Goal: Task Accomplishment & Management: Complete application form

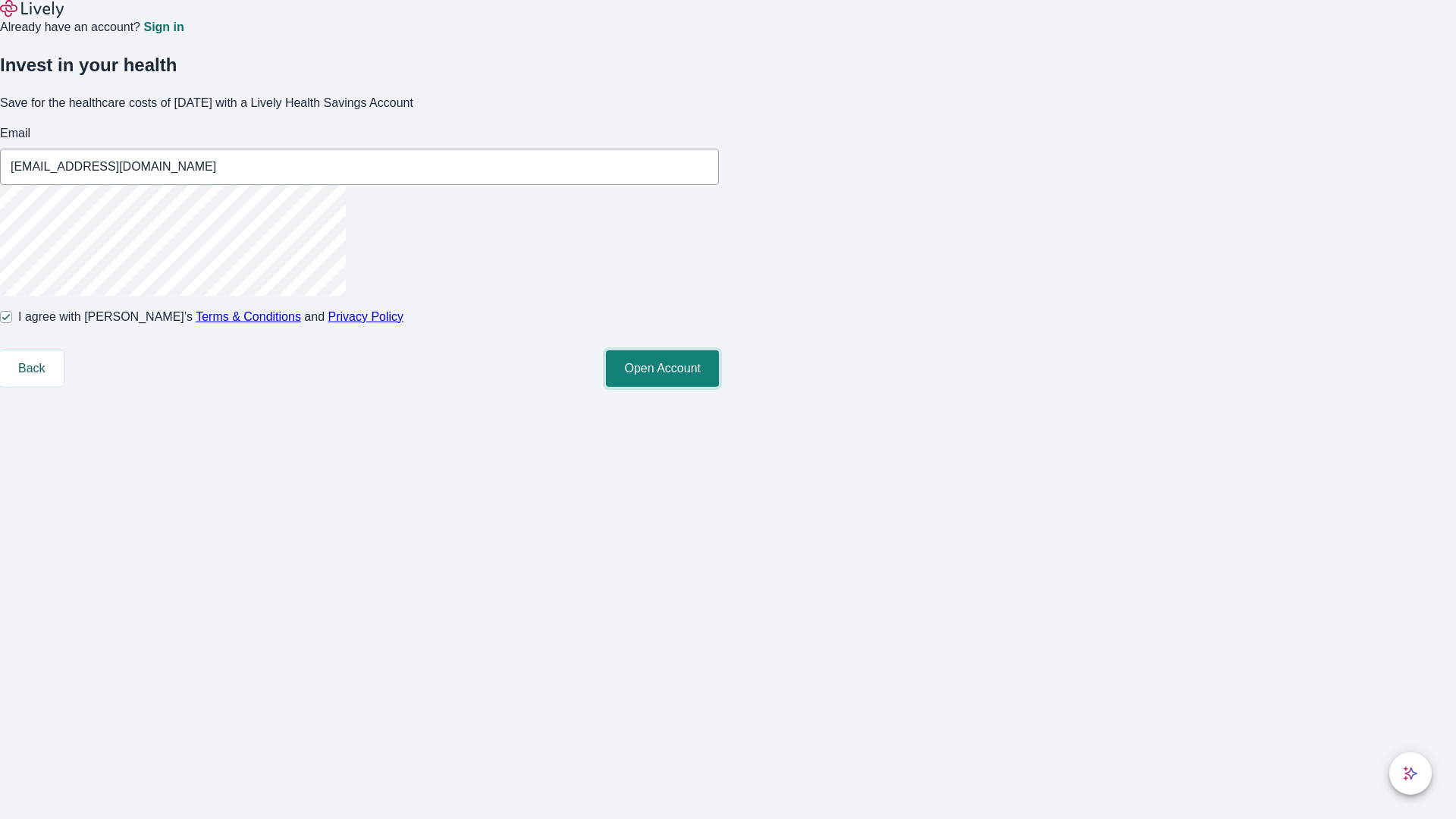
click at [719, 387] on button "Open Account" at bounding box center [663, 369] width 113 height 36
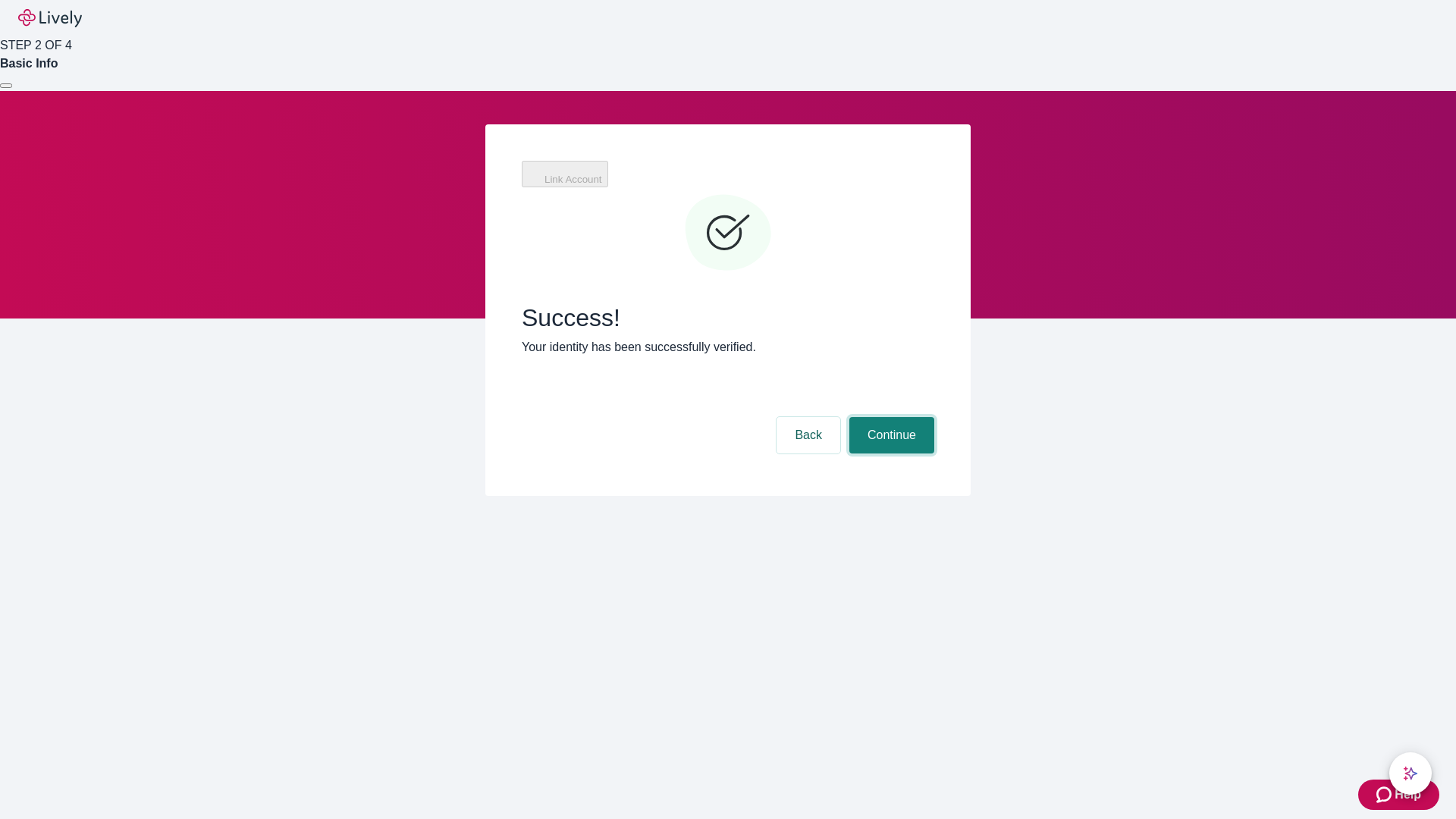
click at [890, 417] on button "Continue" at bounding box center [891, 436] width 85 height 36
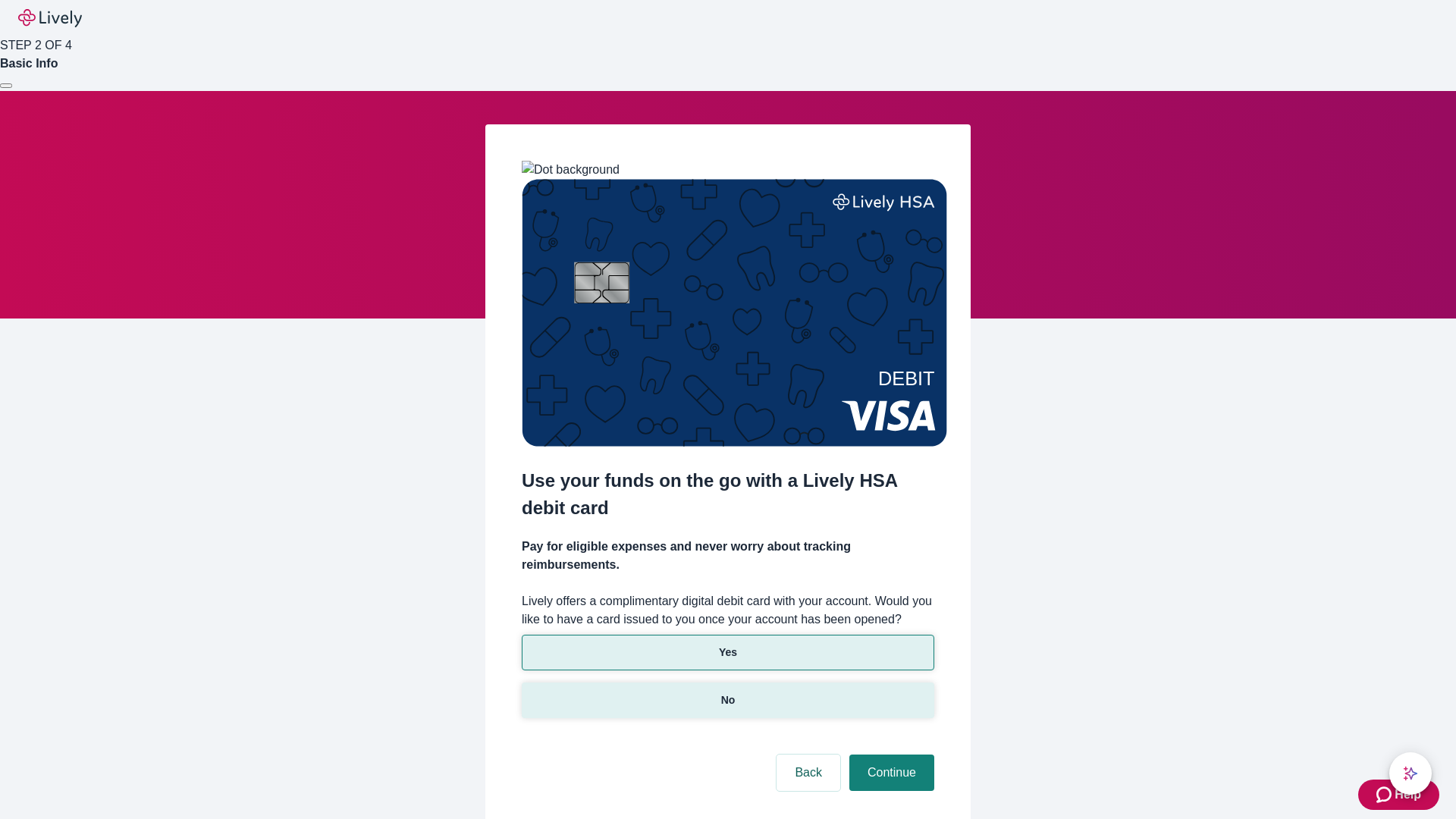
click at [728, 692] on p "No" at bounding box center [728, 700] width 15 height 16
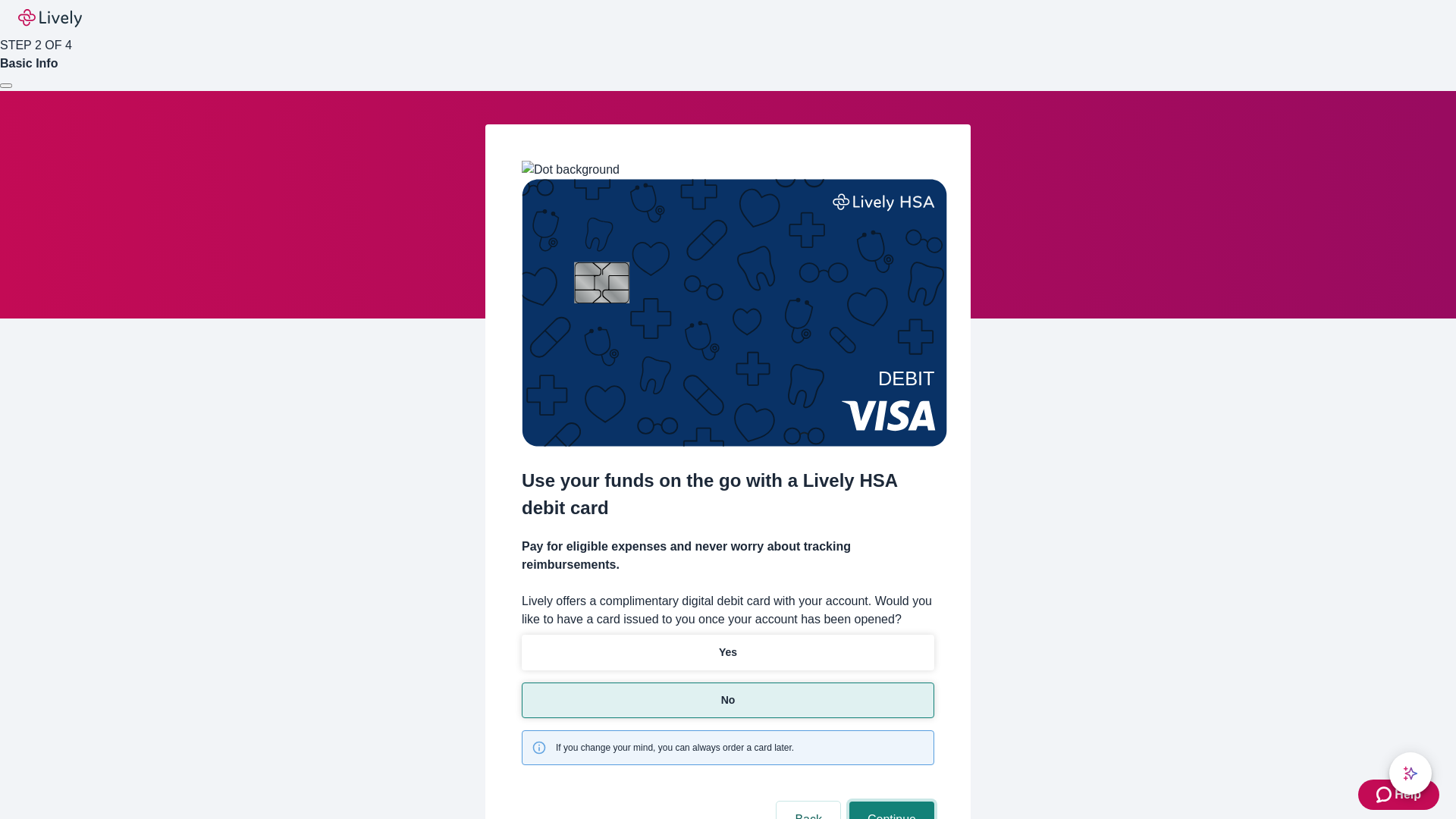
click at [890, 802] on button "Continue" at bounding box center [891, 820] width 85 height 36
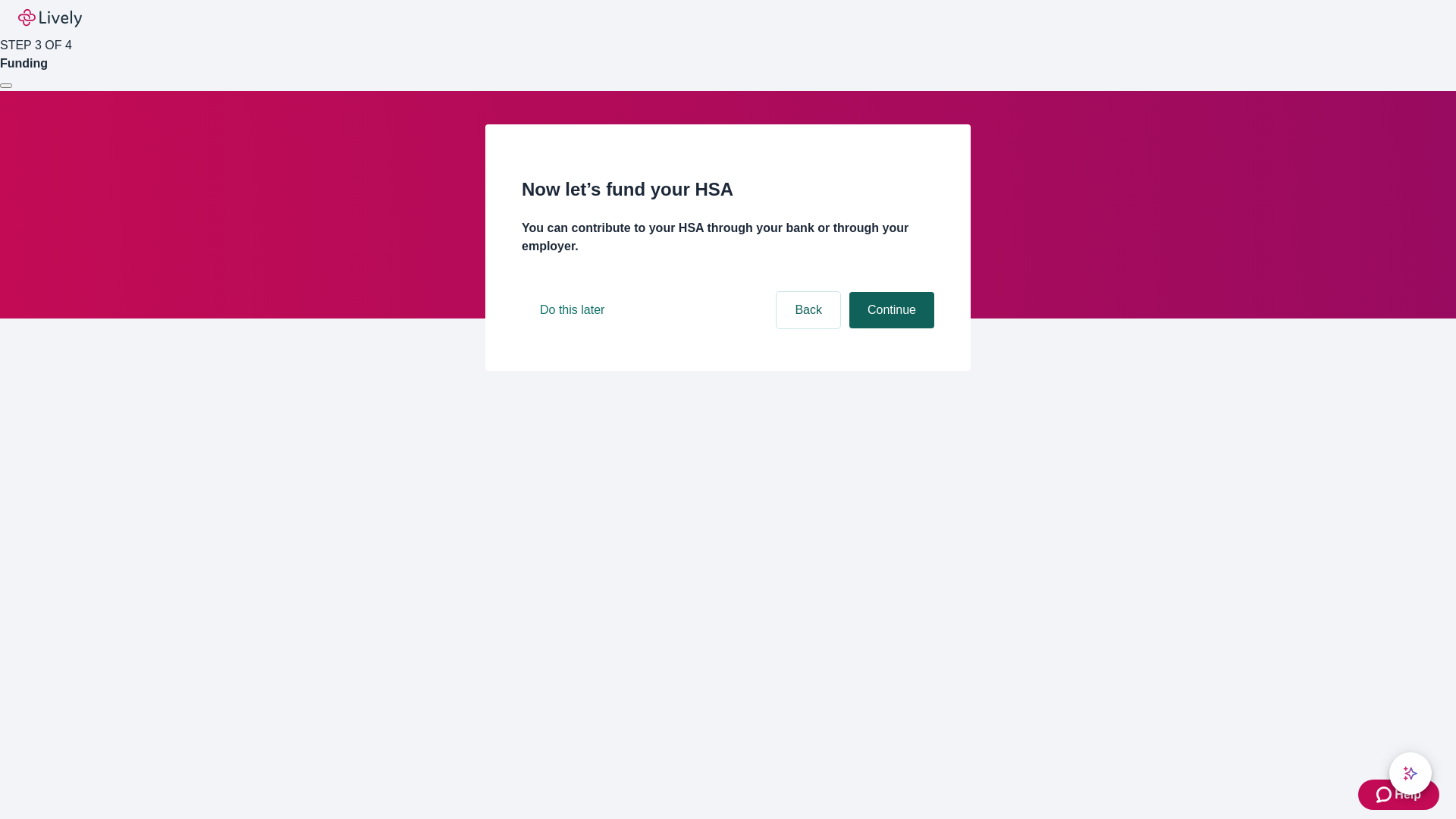
click at [890, 329] on button "Continue" at bounding box center [891, 311] width 85 height 36
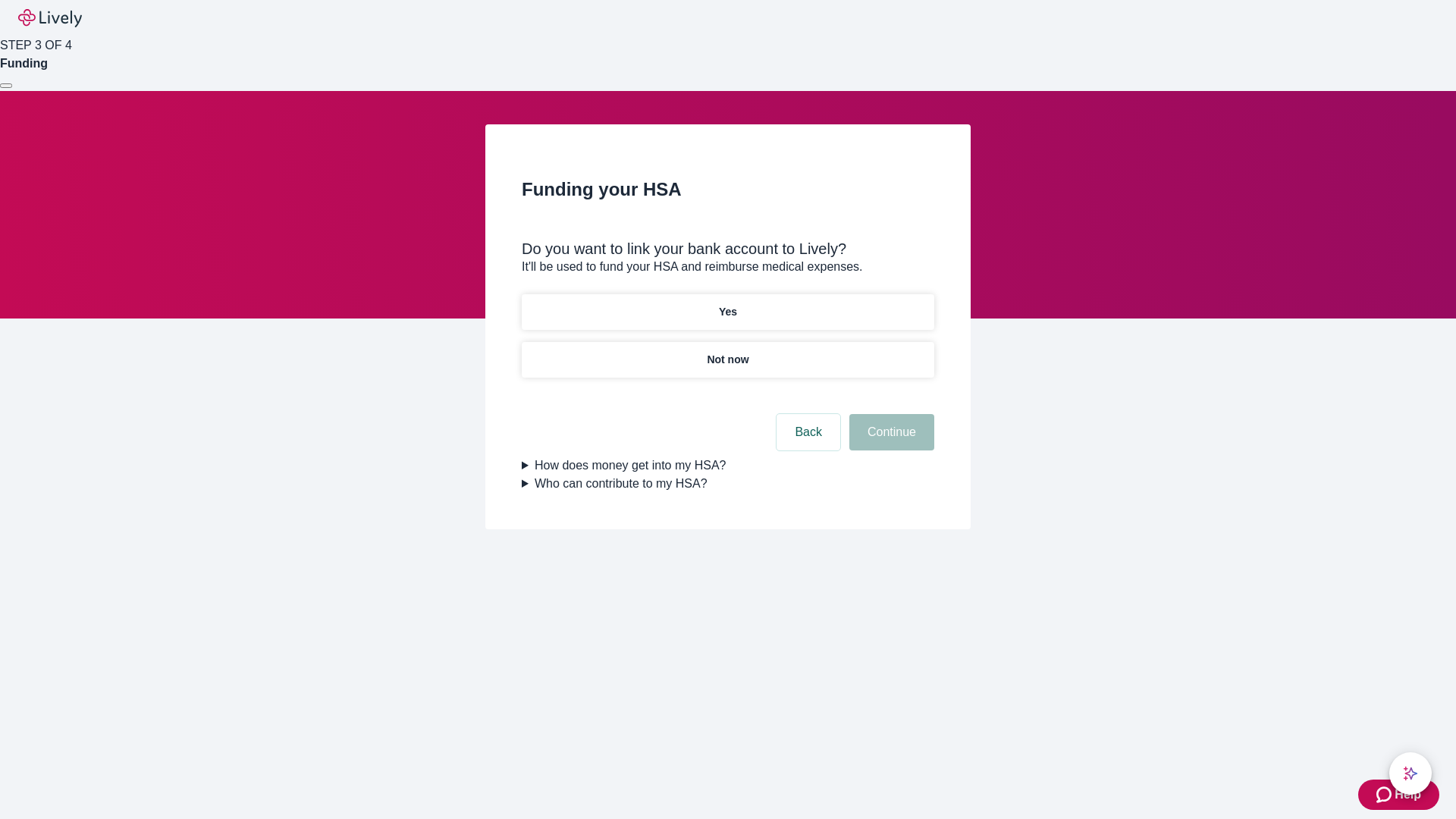
click at [728, 305] on p "Yes" at bounding box center [728, 312] width 18 height 16
click at [890, 414] on button "Continue" at bounding box center [891, 432] width 85 height 36
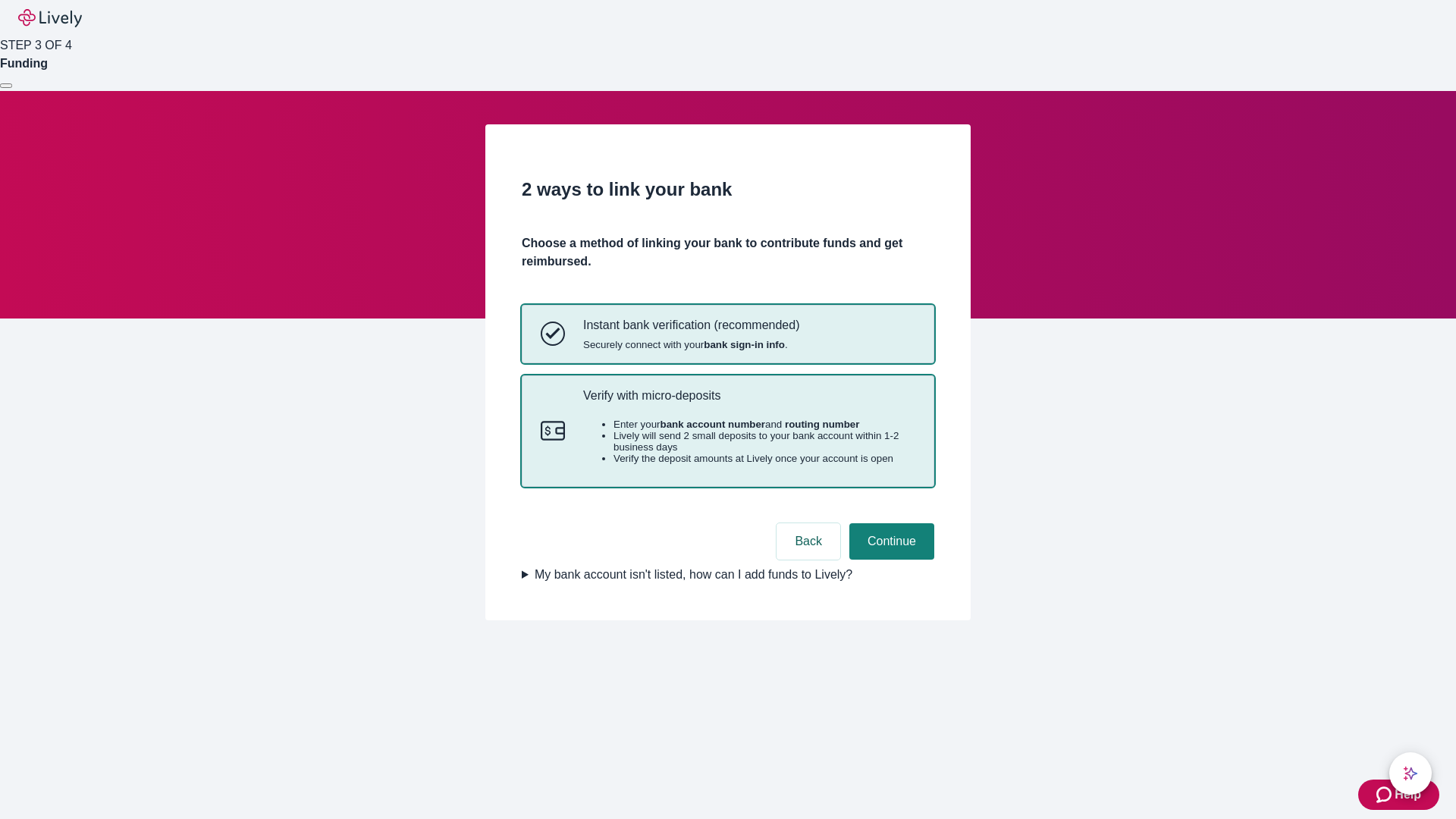
click at [748, 403] on p "Verify with micro-deposits" at bounding box center [748, 396] width 332 height 15
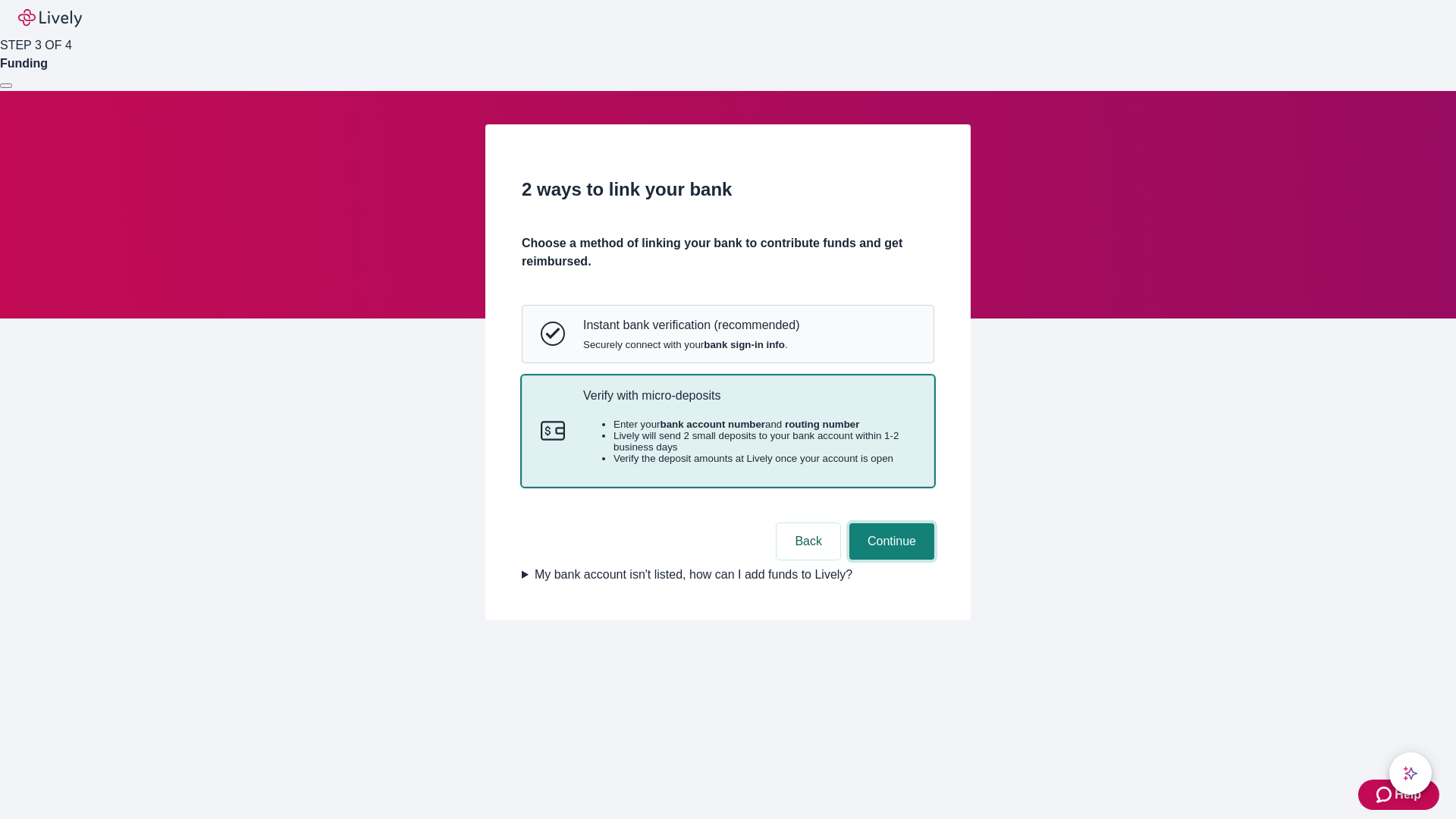
click at [890, 560] on button "Continue" at bounding box center [891, 541] width 85 height 36
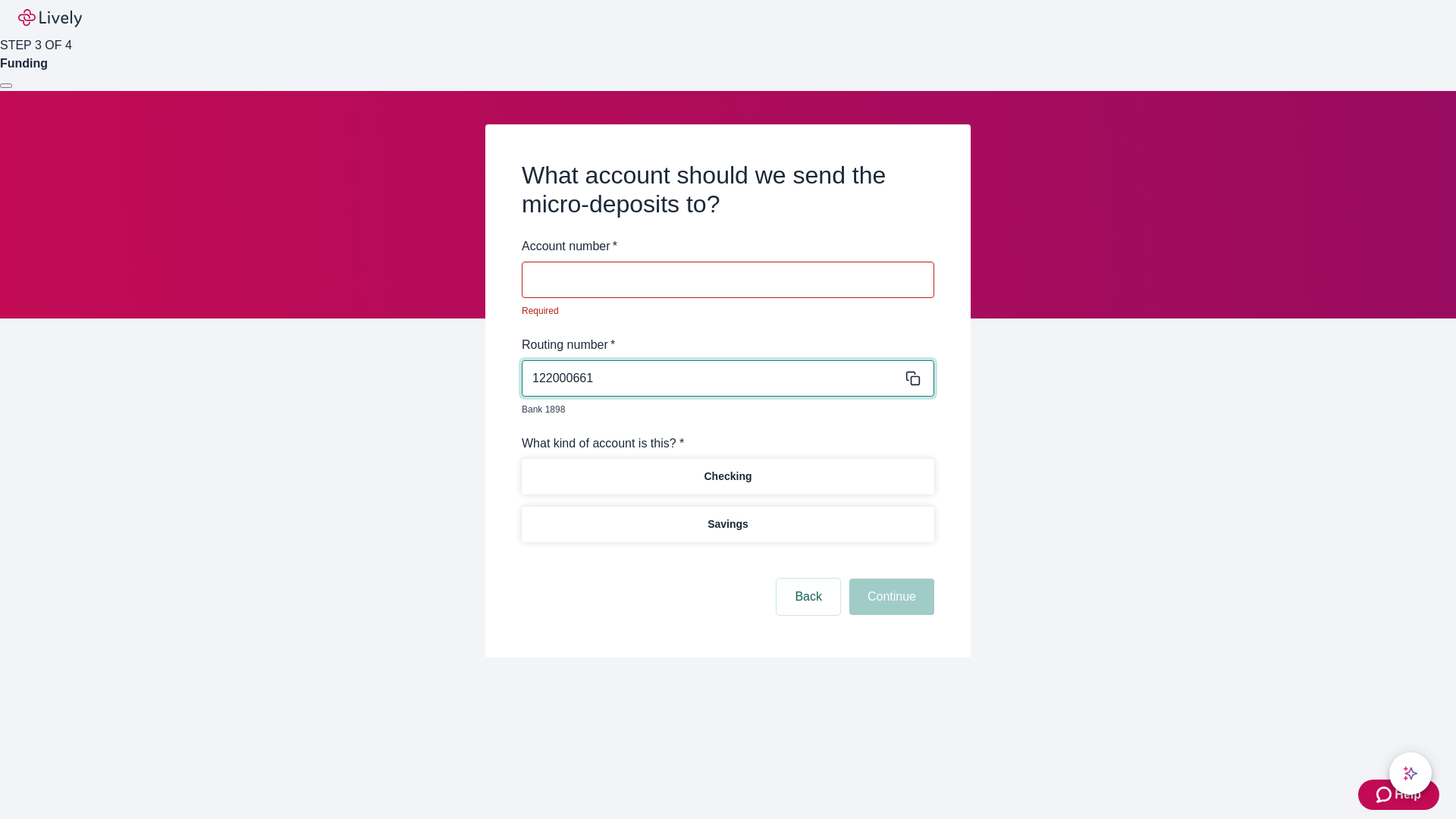
type input "122000661"
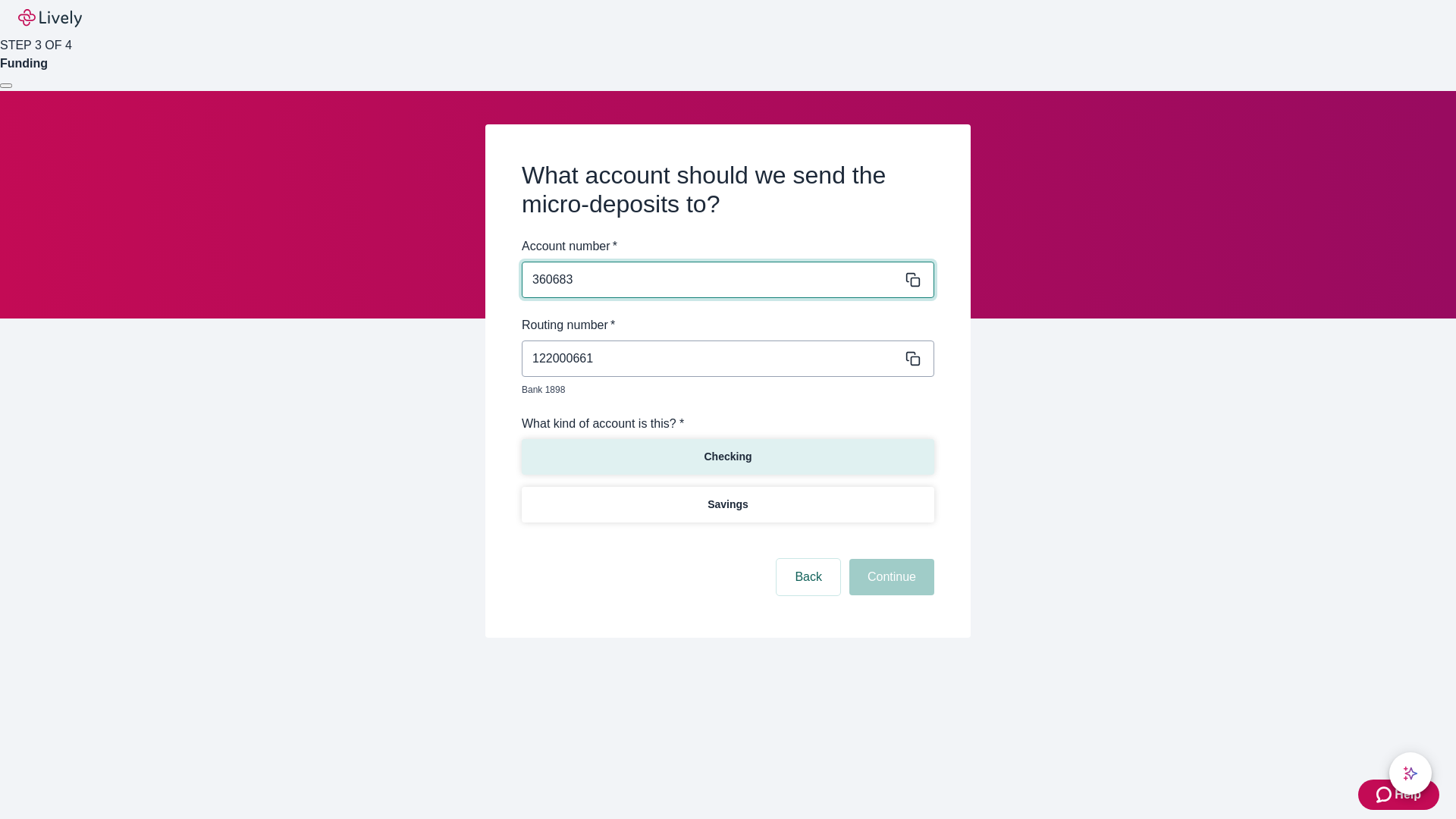
type input "360683"
click at [728, 449] on p "Checking" at bounding box center [728, 457] width 48 height 16
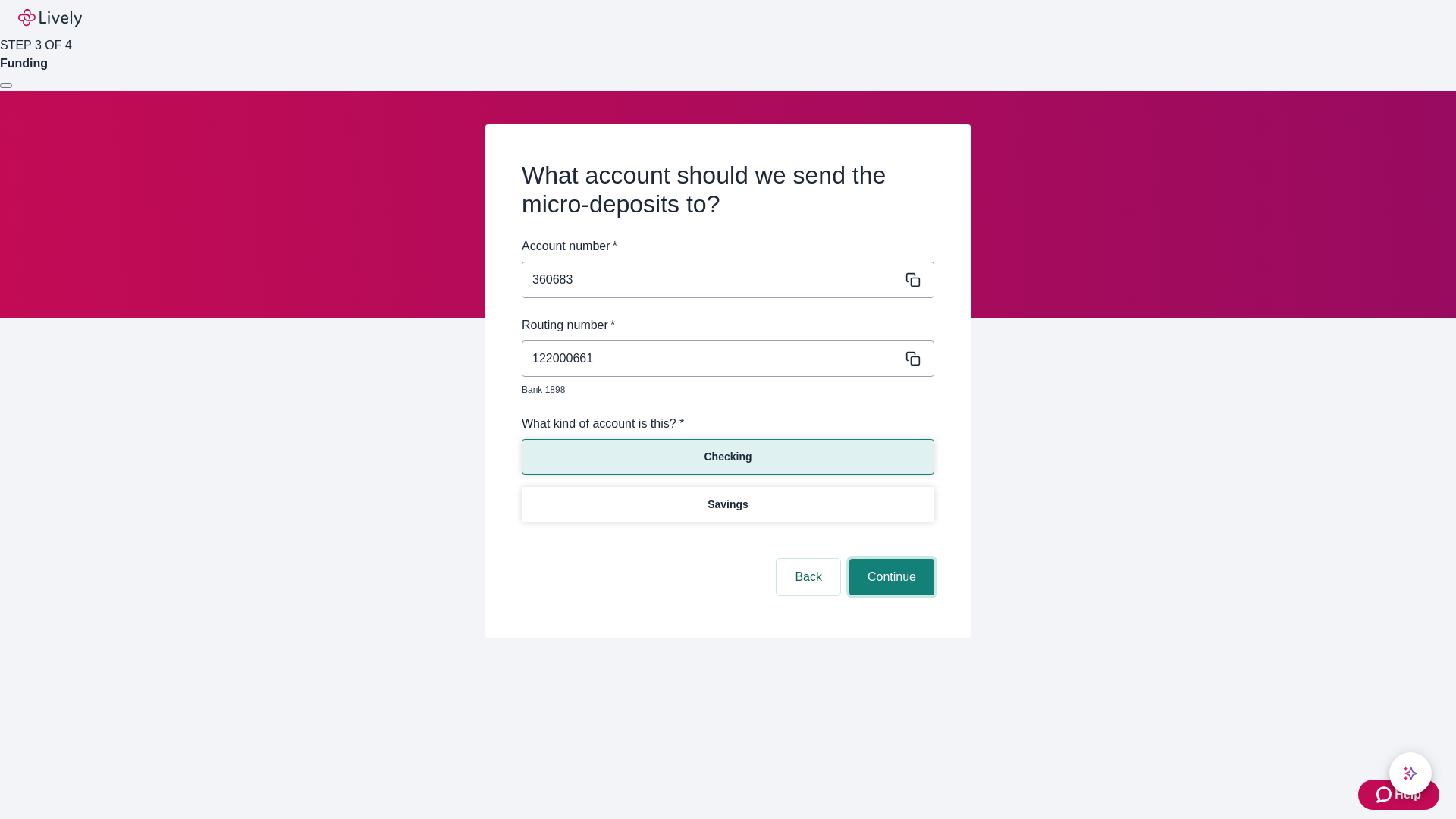
click at [890, 560] on button "Continue" at bounding box center [891, 577] width 85 height 36
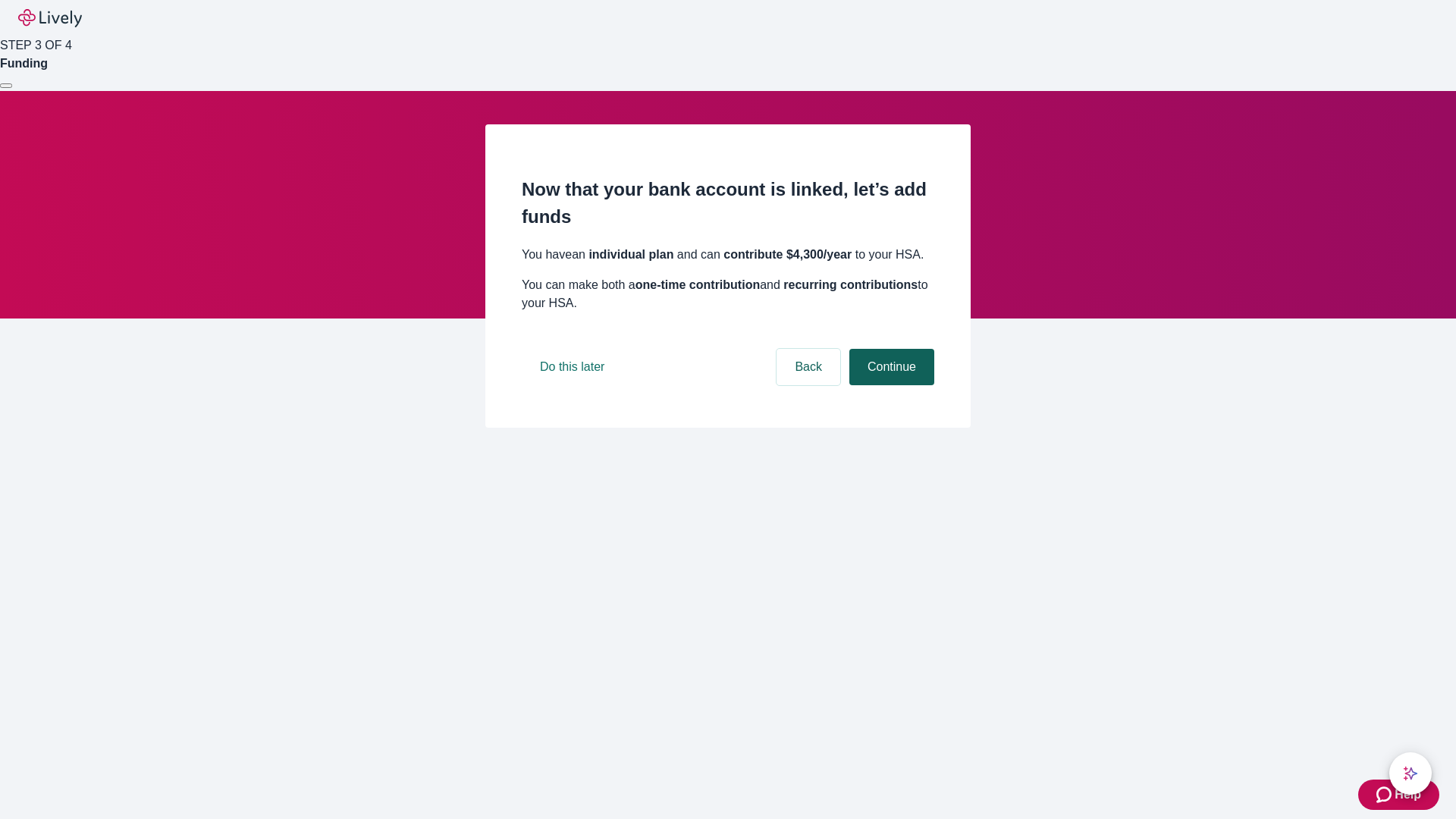
click at [890, 385] on button "Continue" at bounding box center [891, 367] width 85 height 36
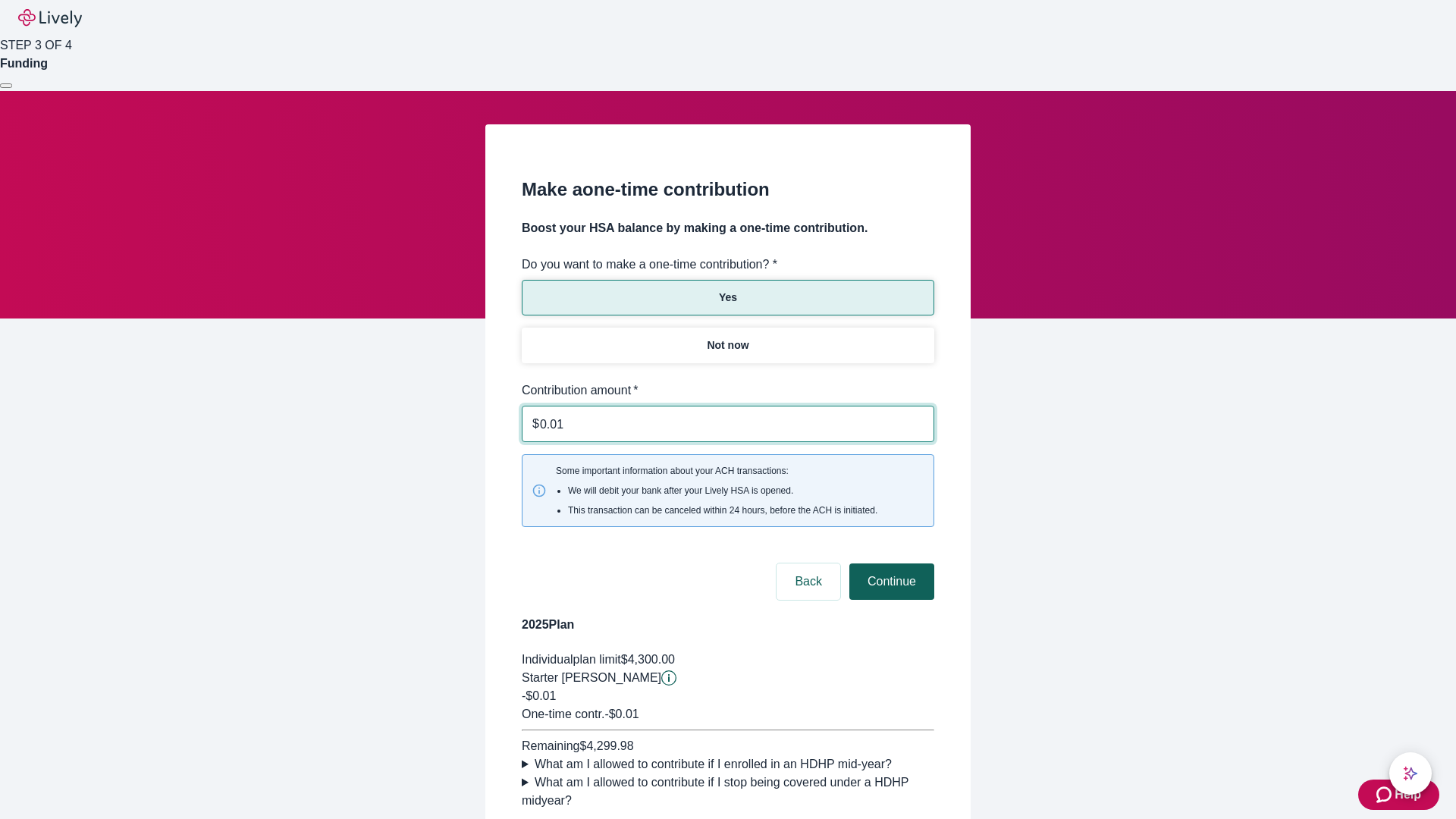
type input "0.01"
click at [890, 564] on button "Continue" at bounding box center [891, 582] width 85 height 36
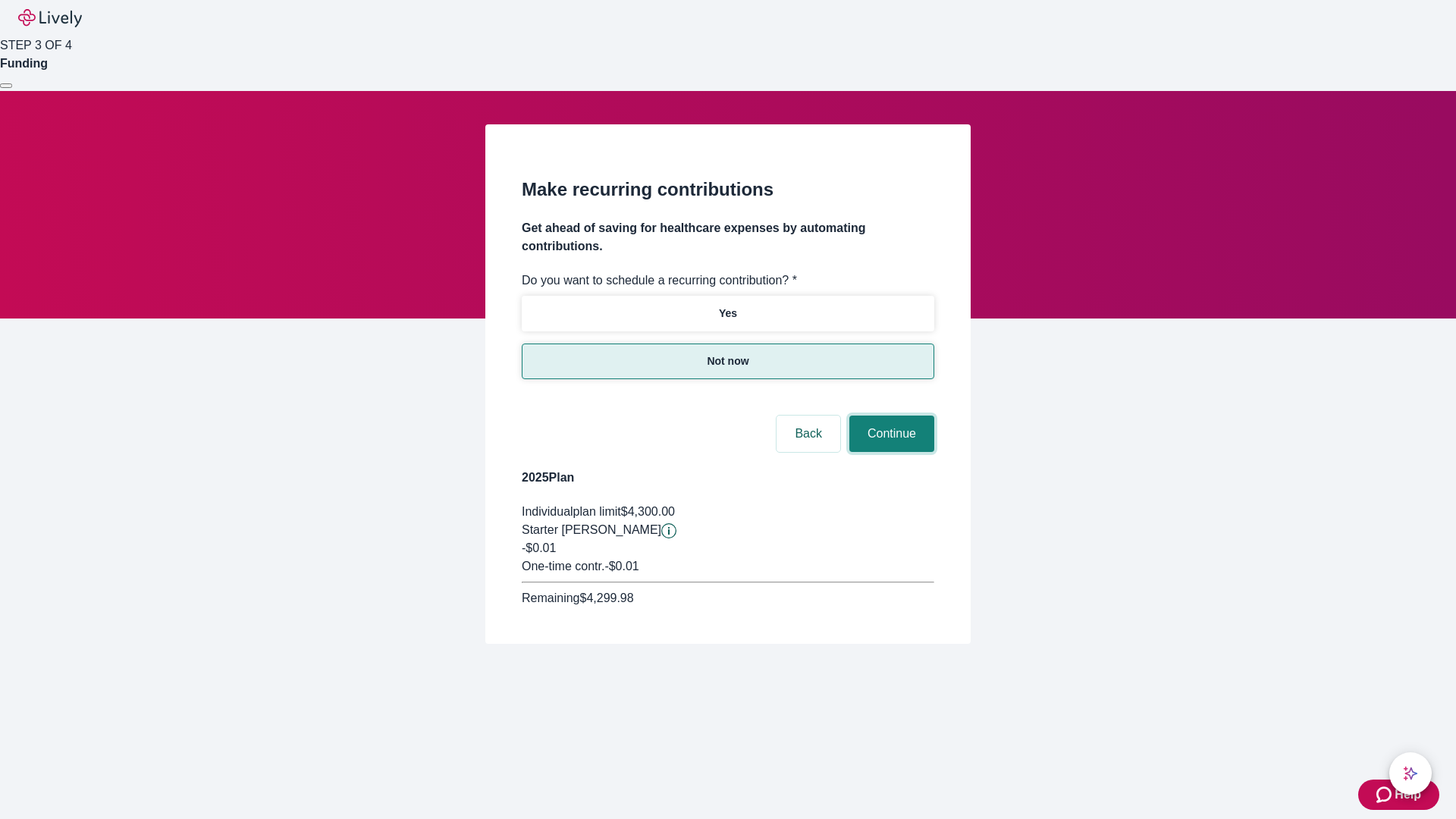
click at [890, 416] on button "Continue" at bounding box center [891, 434] width 85 height 36
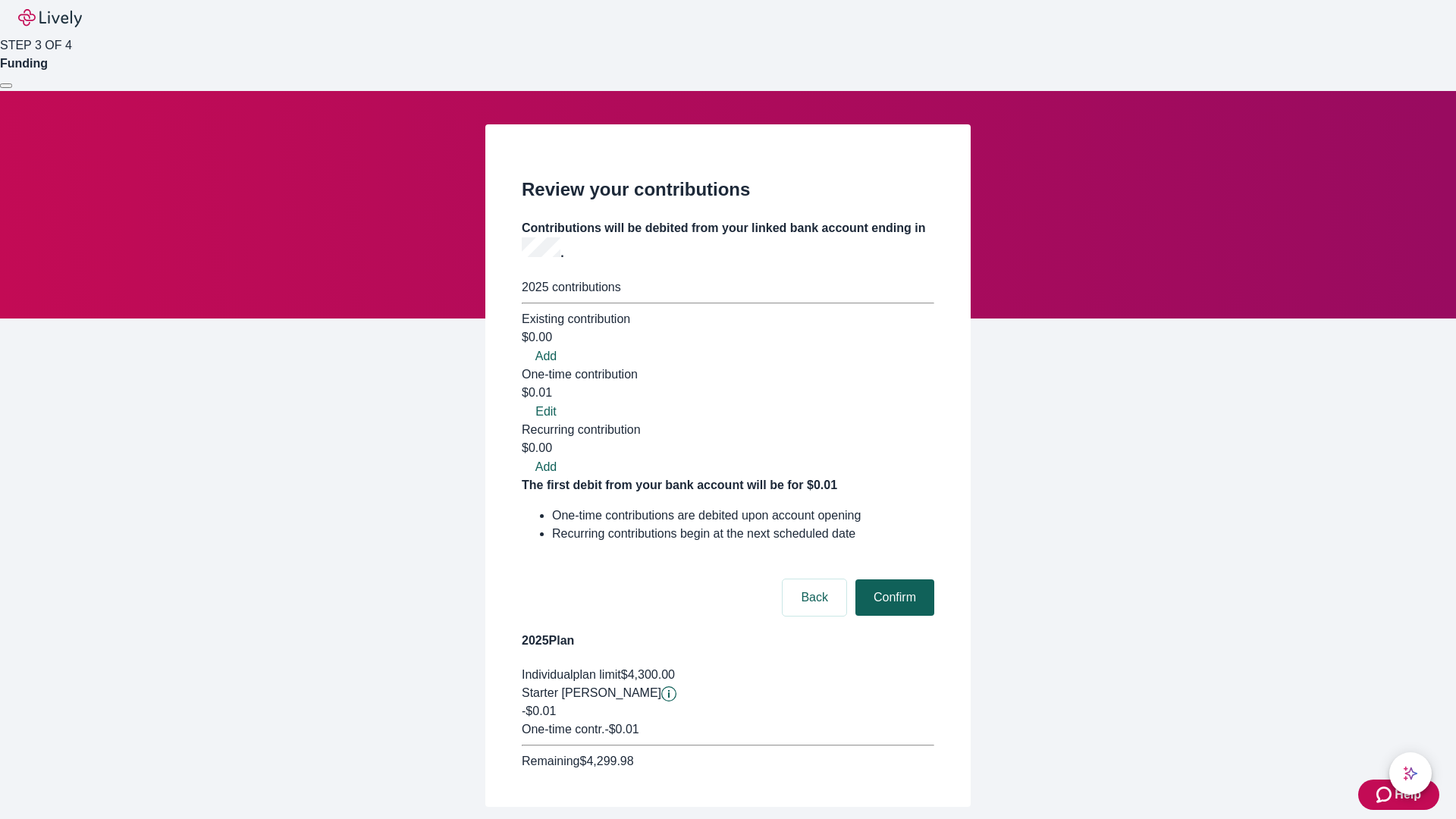
click at [892, 580] on button "Confirm" at bounding box center [894, 598] width 79 height 36
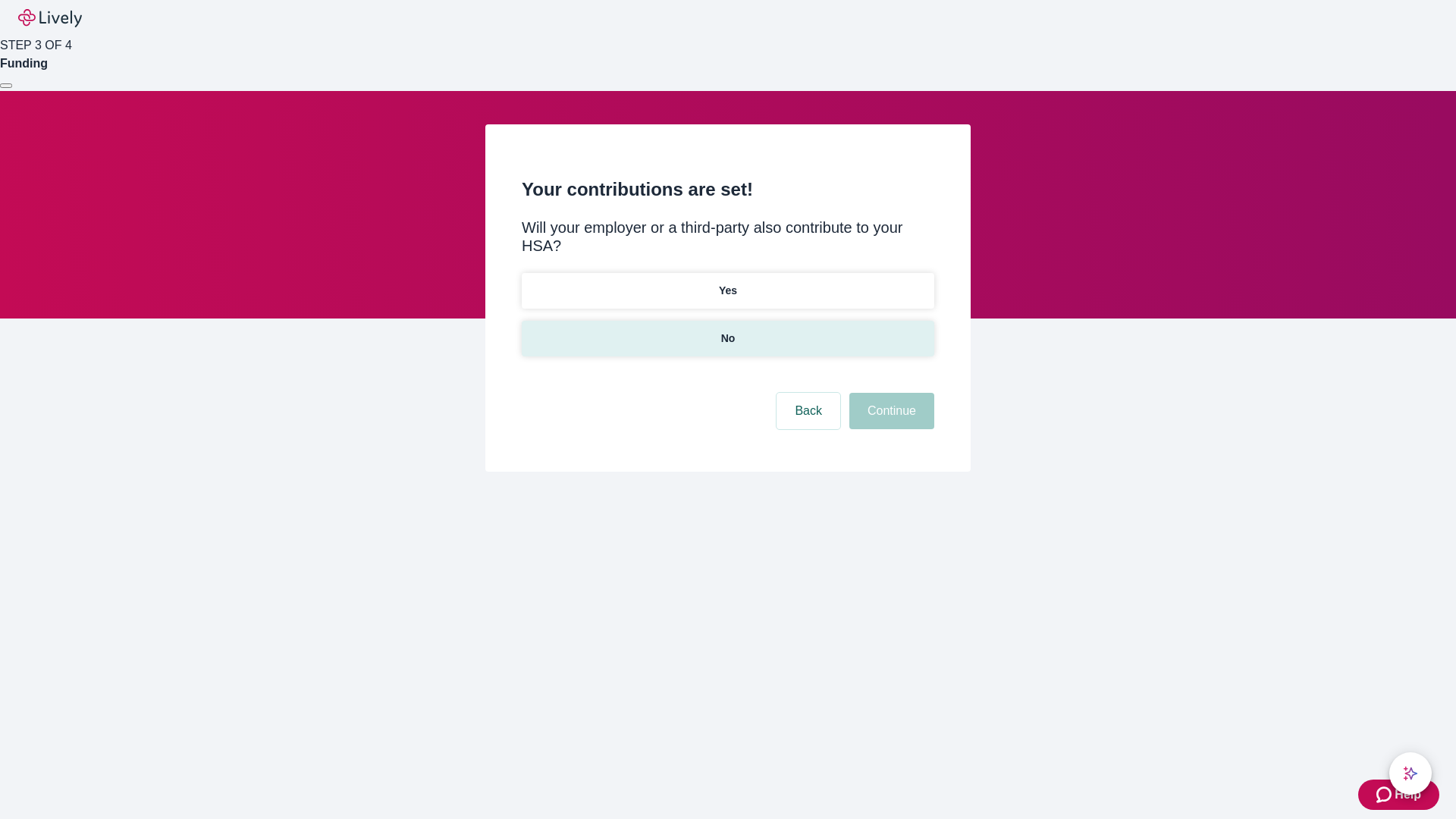
click at [728, 331] on p "No" at bounding box center [728, 338] width 15 height 16
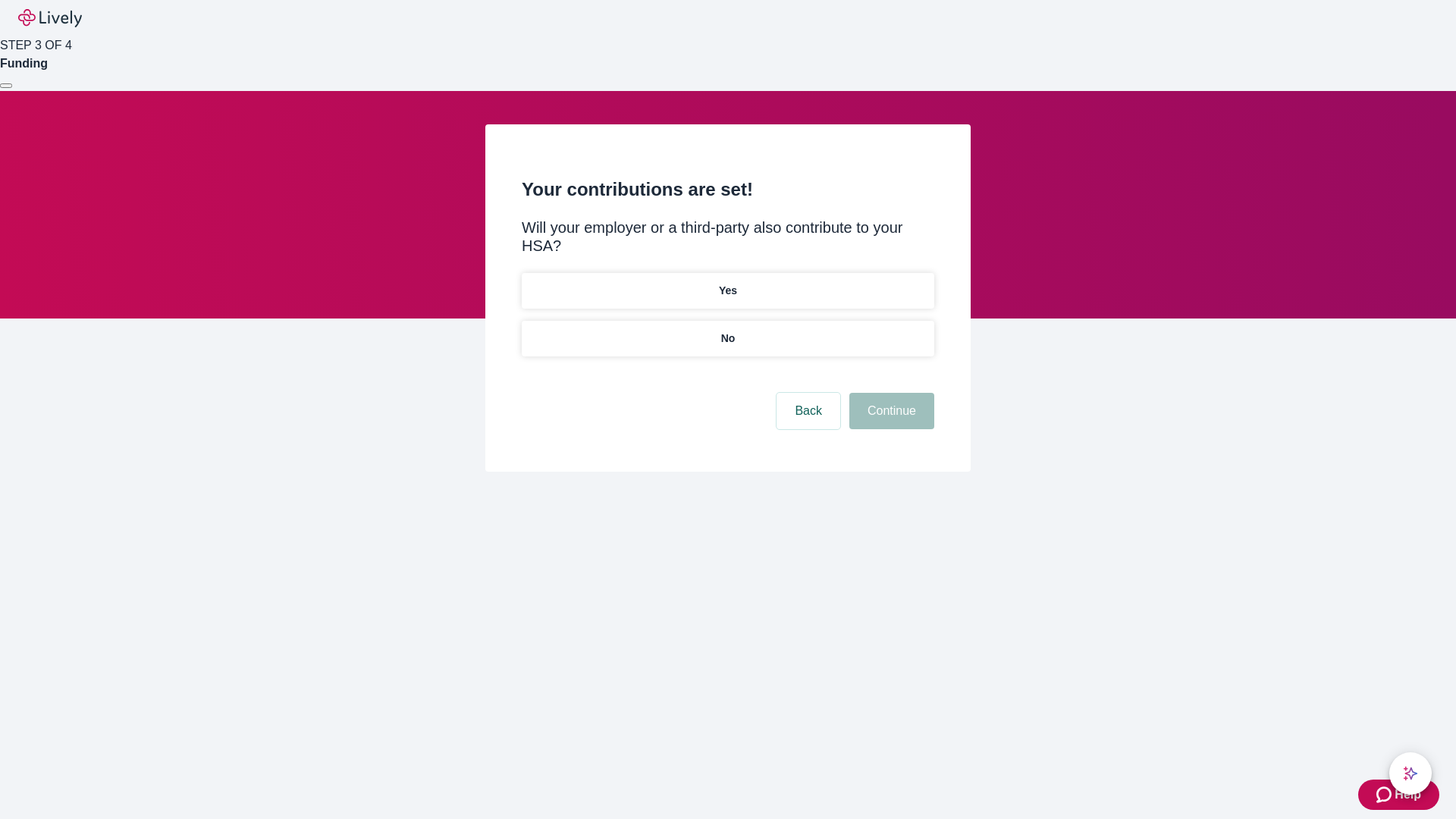
click at [890, 393] on button "Continue" at bounding box center [891, 411] width 85 height 36
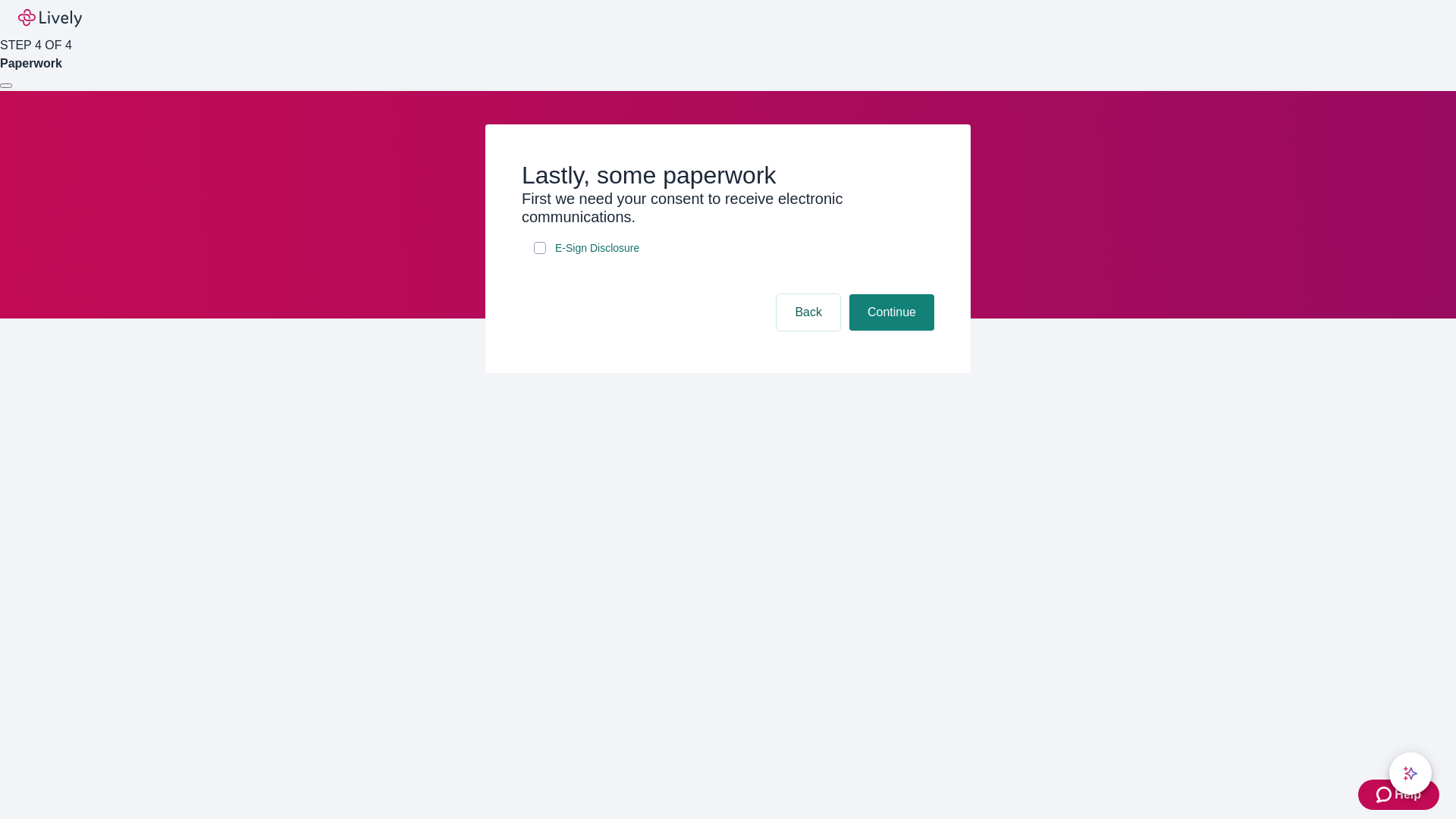
click at [540, 254] on input "E-Sign Disclosure" at bounding box center [540, 248] width 12 height 12
checkbox input "true"
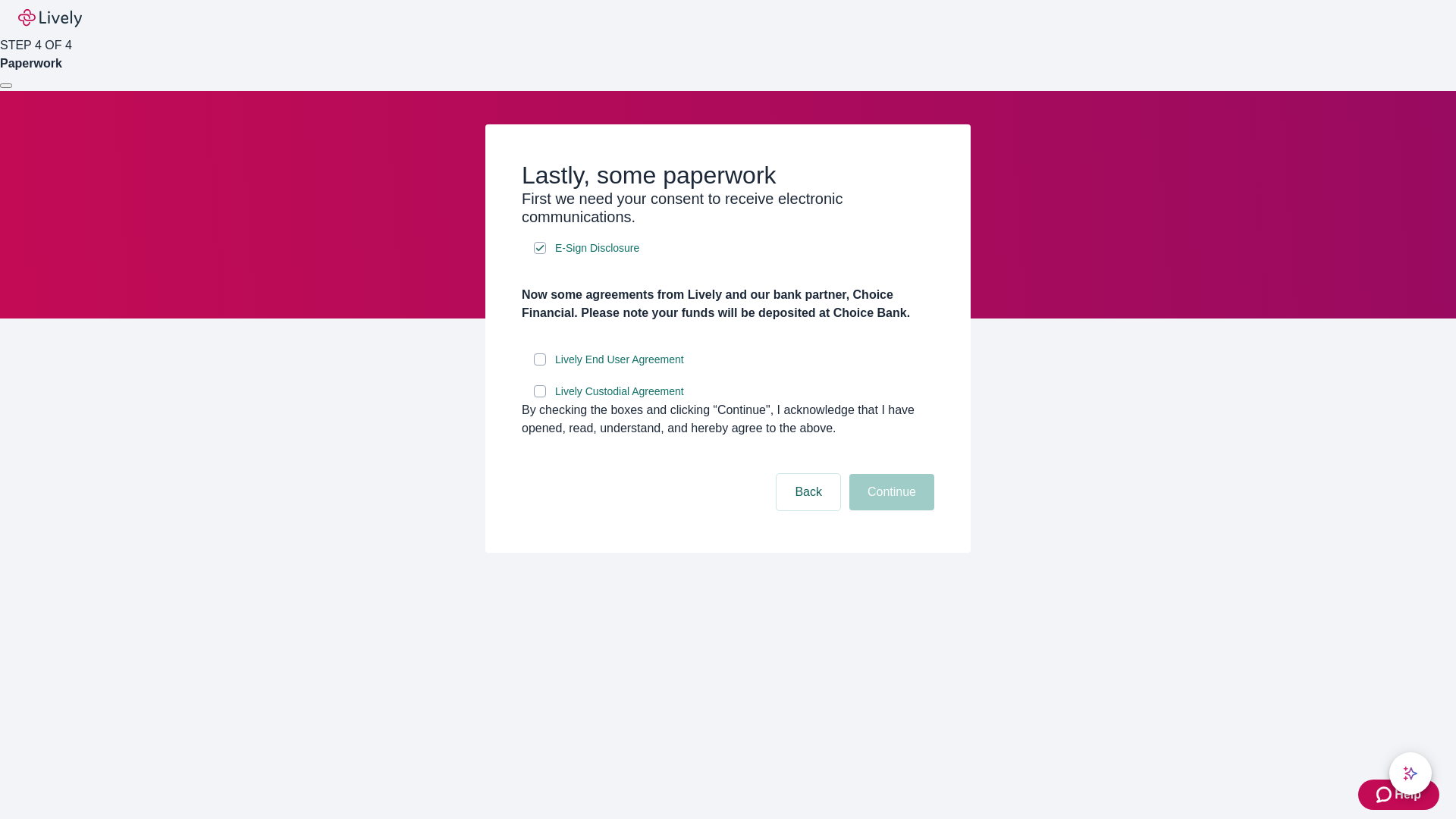
click at [540, 365] on input "Lively End User Agreement" at bounding box center [540, 360] width 12 height 12
checkbox input "true"
click at [540, 397] on input "Lively Custodial Agreement" at bounding box center [540, 391] width 12 height 12
checkbox input "true"
click at [890, 511] on button "Continue" at bounding box center [891, 493] width 85 height 36
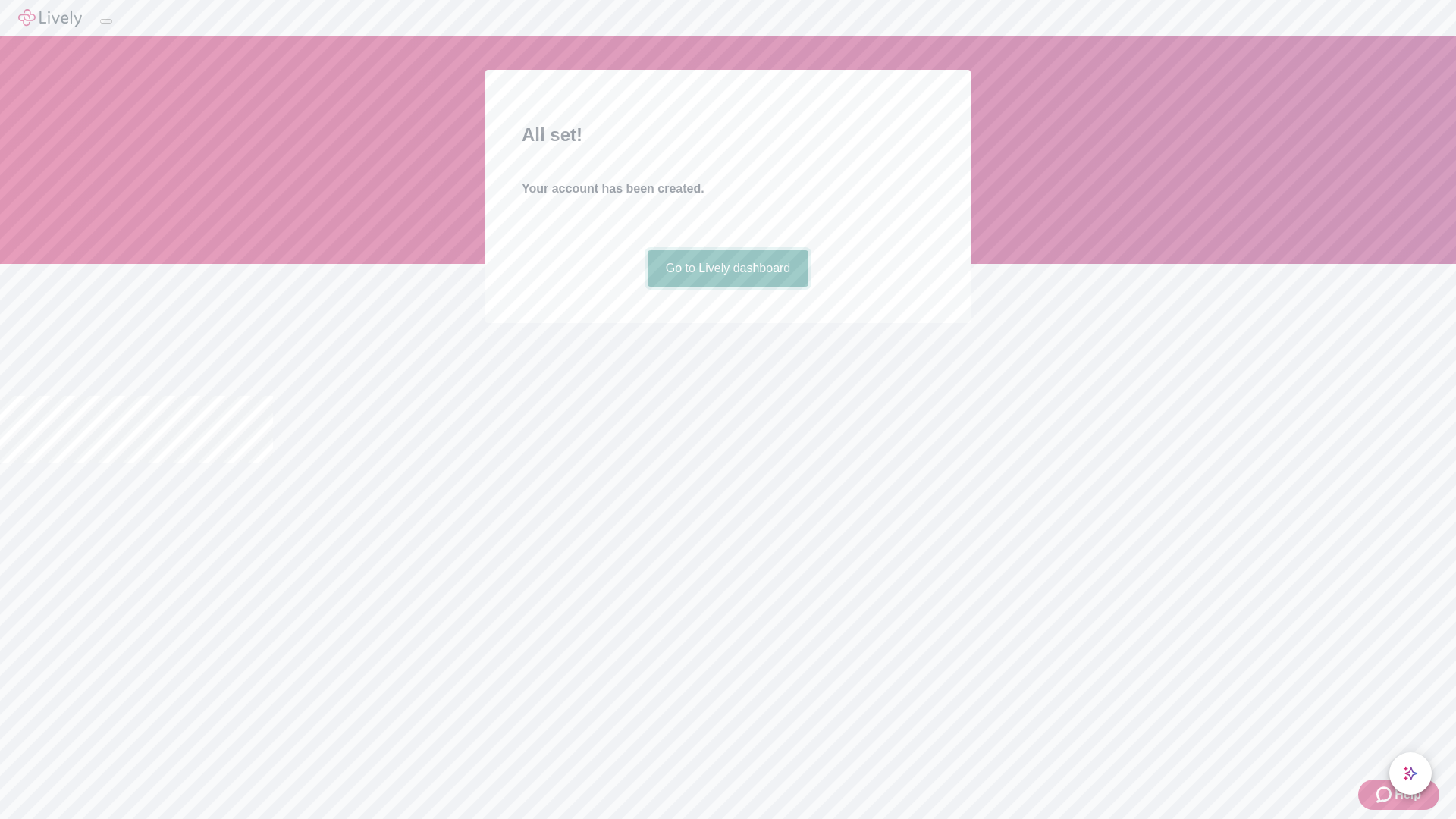
click at [728, 287] on link "Go to Lively dashboard" at bounding box center [728, 269] width 161 height 36
